Goal: Use online tool/utility: Utilize a website feature to perform a specific function

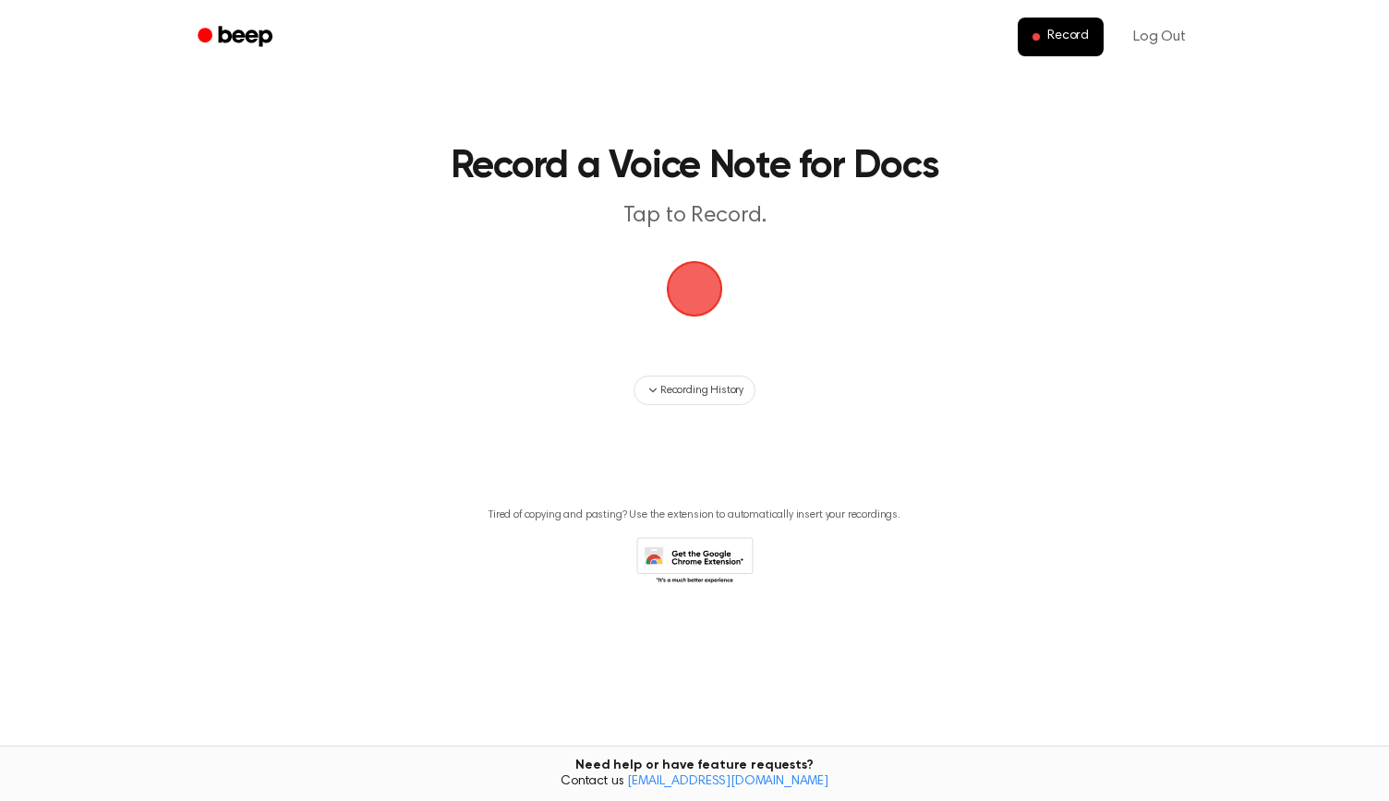
click at [675, 271] on span "button" at bounding box center [694, 289] width 63 height 63
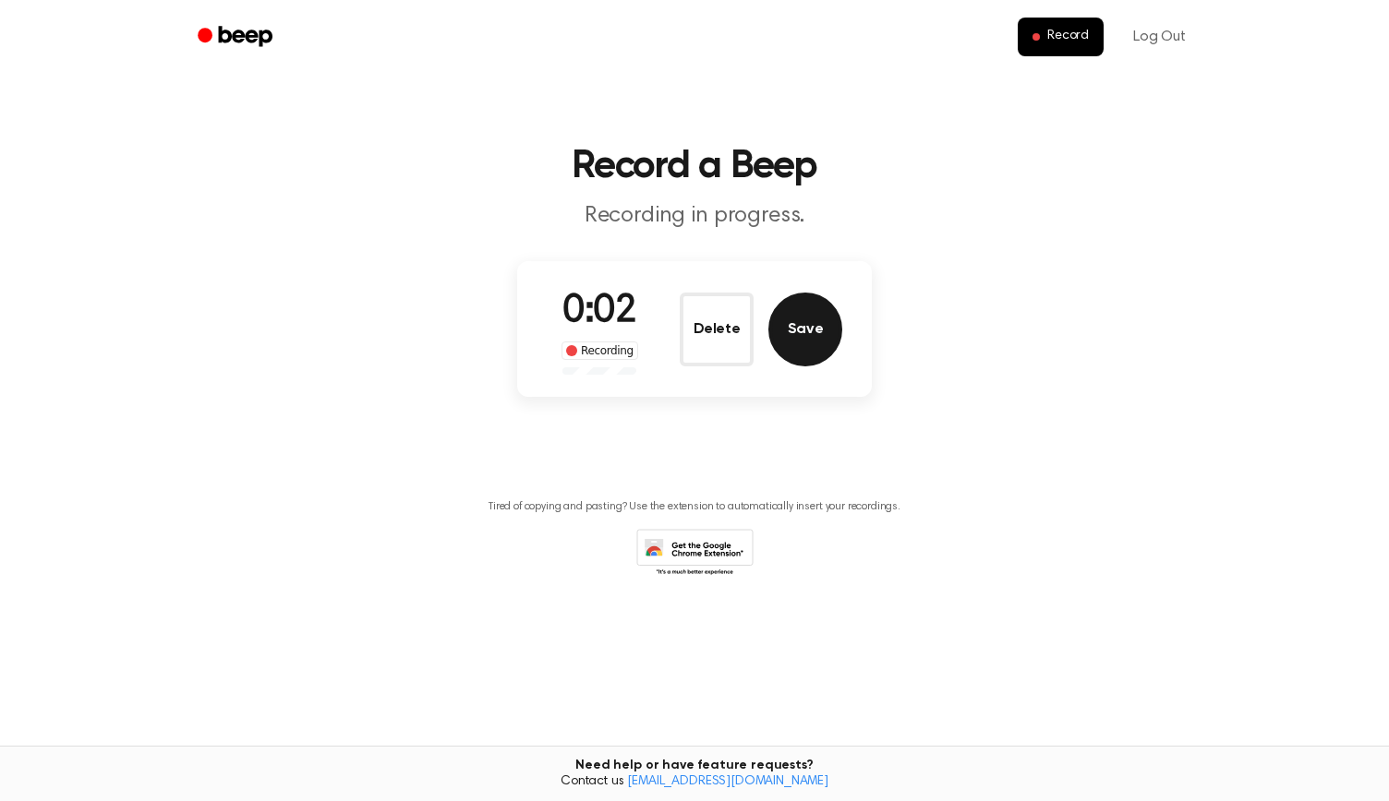
click at [803, 333] on button "Save" at bounding box center [805, 330] width 74 height 74
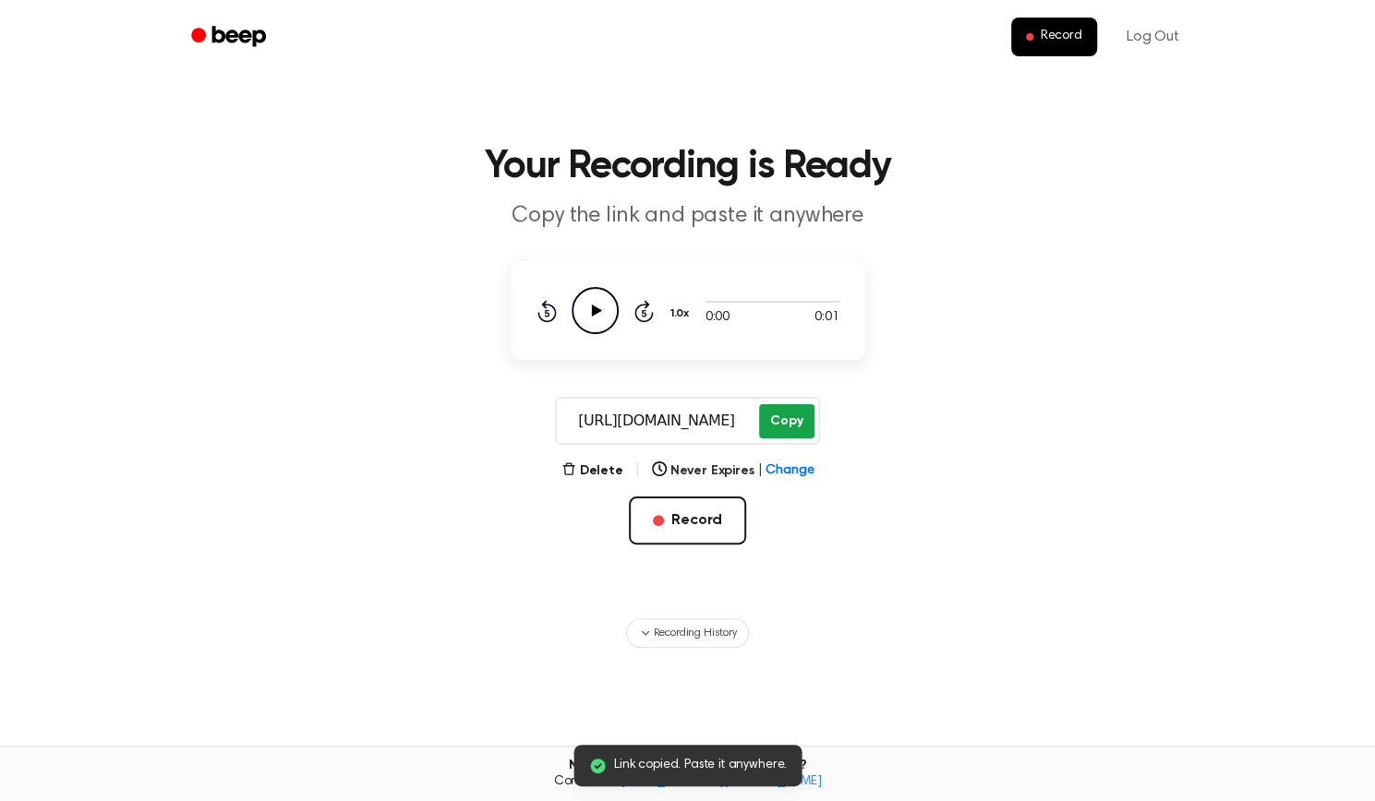
click at [778, 418] on button "Copy" at bounding box center [786, 421] width 54 height 34
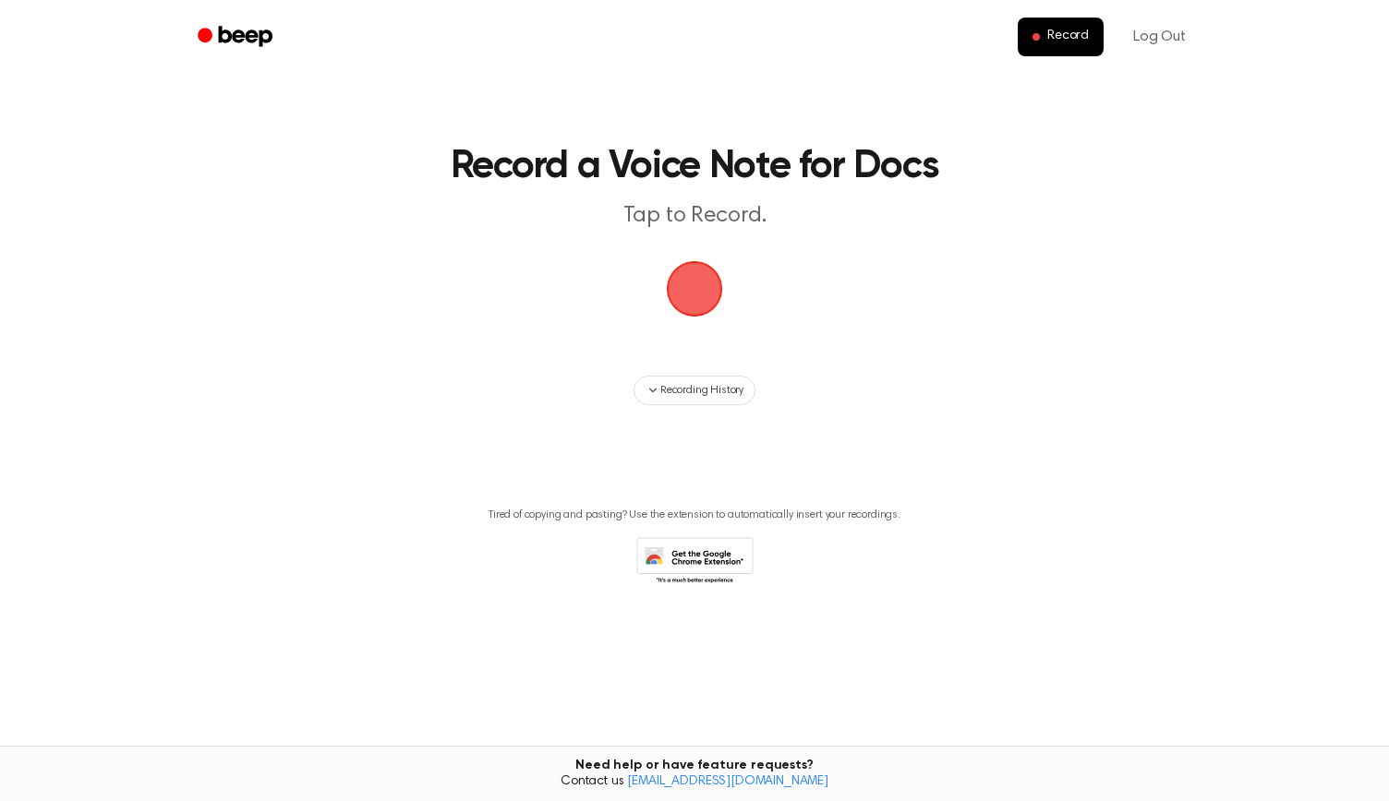
click at [688, 274] on span "button" at bounding box center [694, 288] width 103 height 103
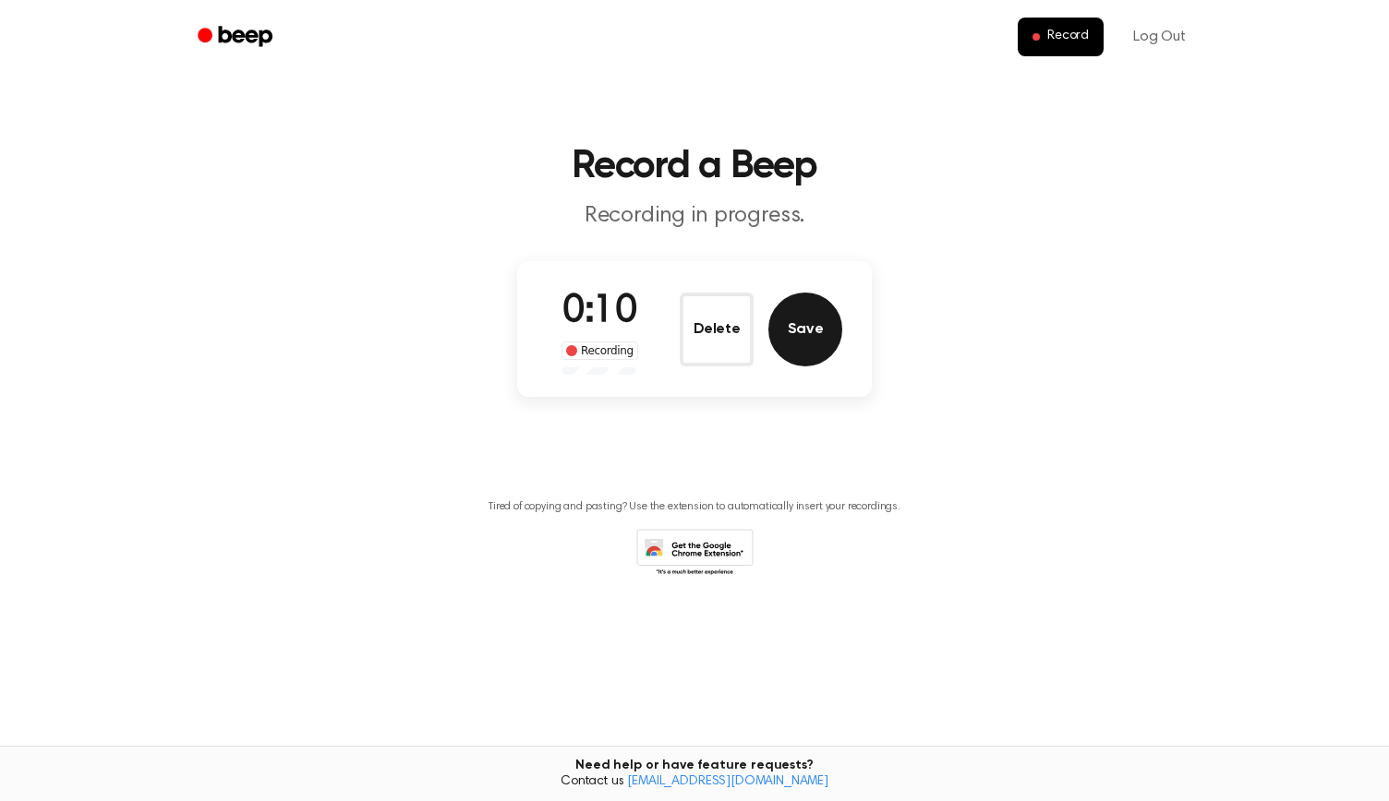
click at [807, 314] on button "Save" at bounding box center [805, 330] width 74 height 74
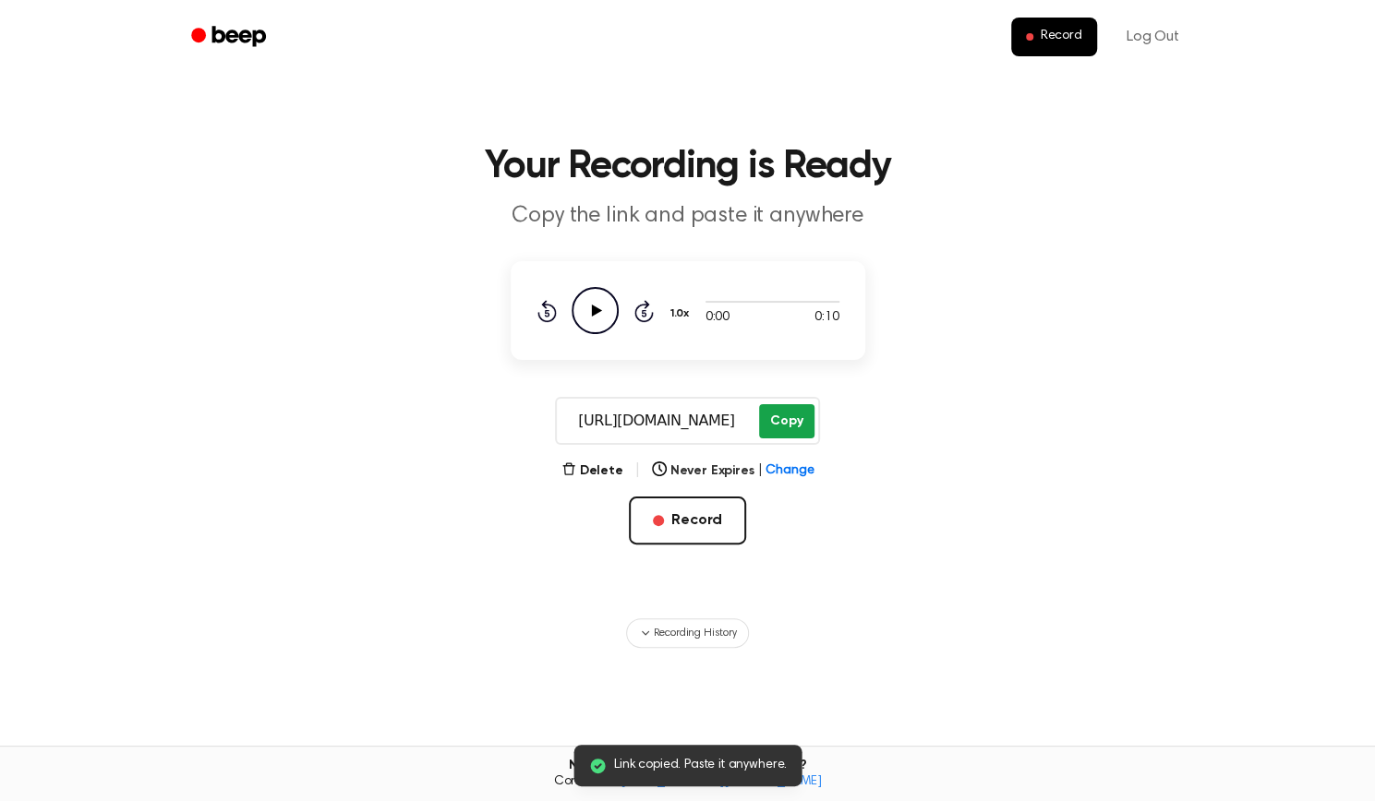
click at [783, 407] on button "Copy" at bounding box center [786, 421] width 54 height 34
